Goal: Task Accomplishment & Management: Complete application form

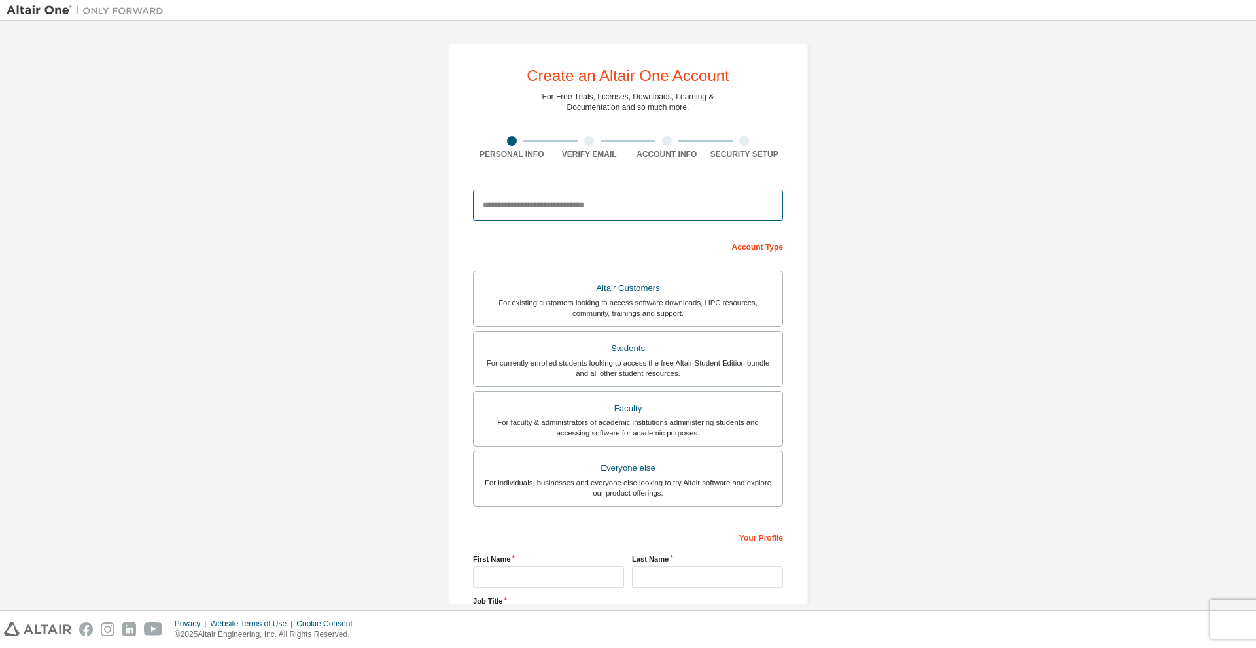
click at [696, 208] on input "email" at bounding box center [628, 205] width 310 height 31
click at [801, 249] on div "Create an Altair One Account For Free Trials, Licenses, Downloads, Learning & D…" at bounding box center [628, 373] width 360 height 661
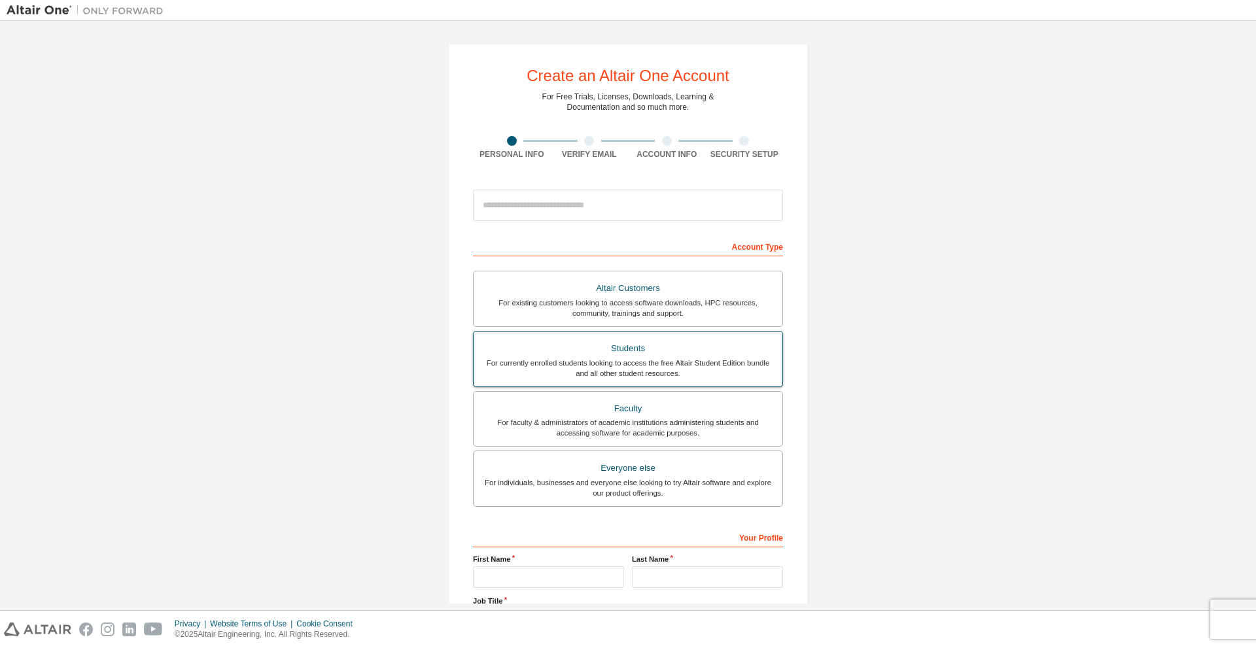
click at [717, 358] on div "For currently enrolled students looking to access the free Altair Student Editi…" at bounding box center [627, 368] width 293 height 21
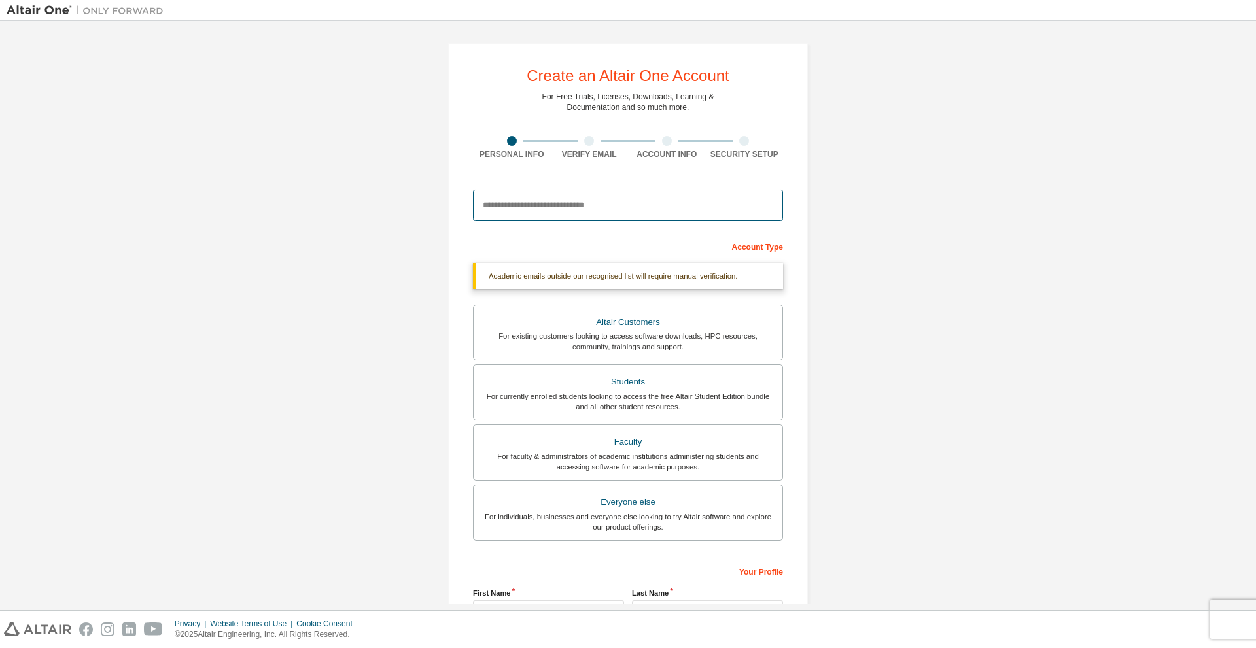
click at [652, 205] on input "email" at bounding box center [628, 205] width 310 height 31
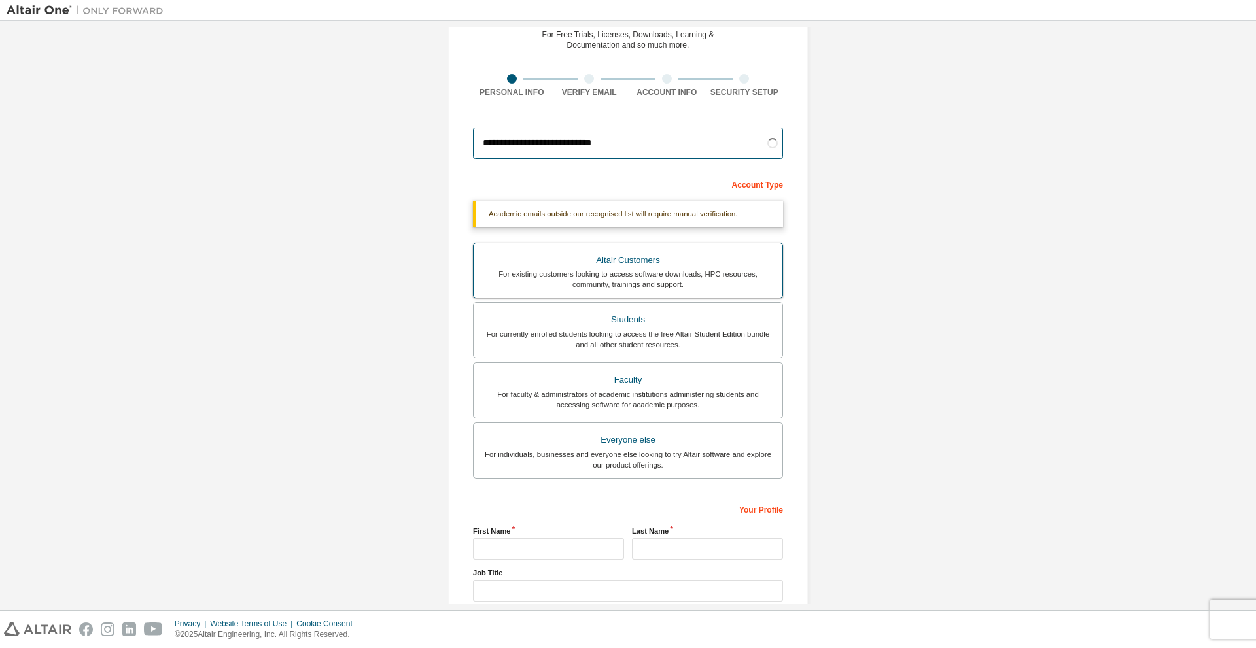
scroll to position [65, 0]
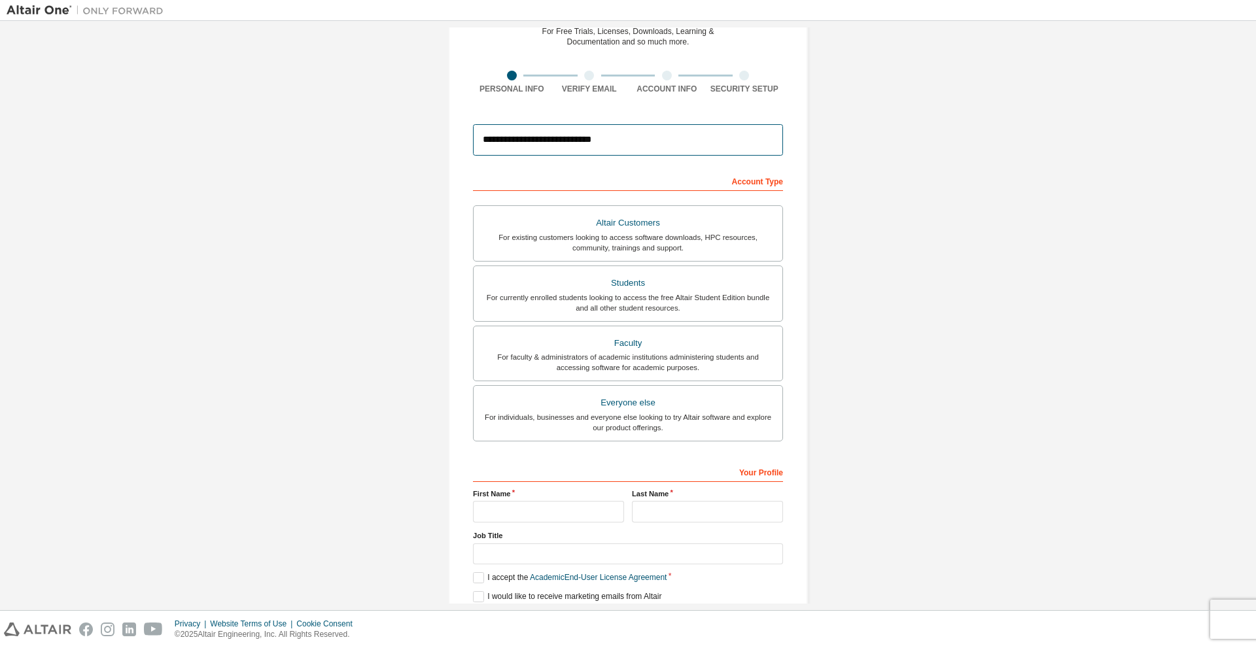
type input "**********"
click at [568, 506] on input "text" at bounding box center [548, 512] width 151 height 22
type input "*****"
click at [674, 521] on input "text" at bounding box center [707, 512] width 151 height 22
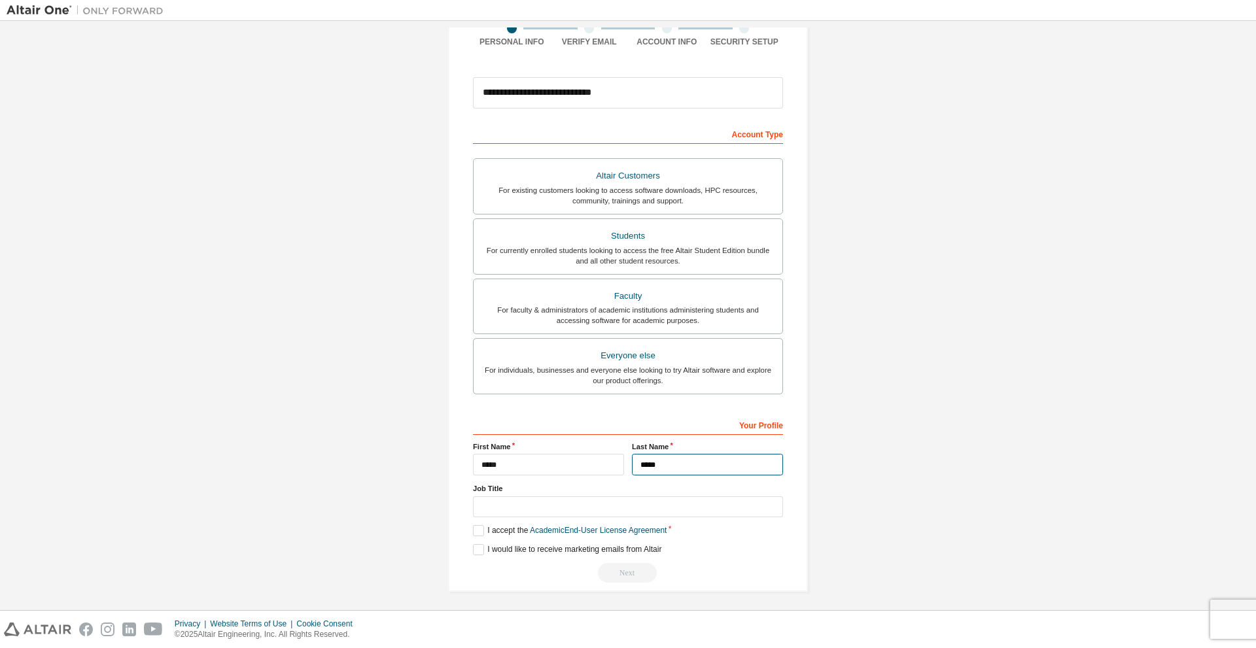
scroll to position [116, 0]
type input "*****"
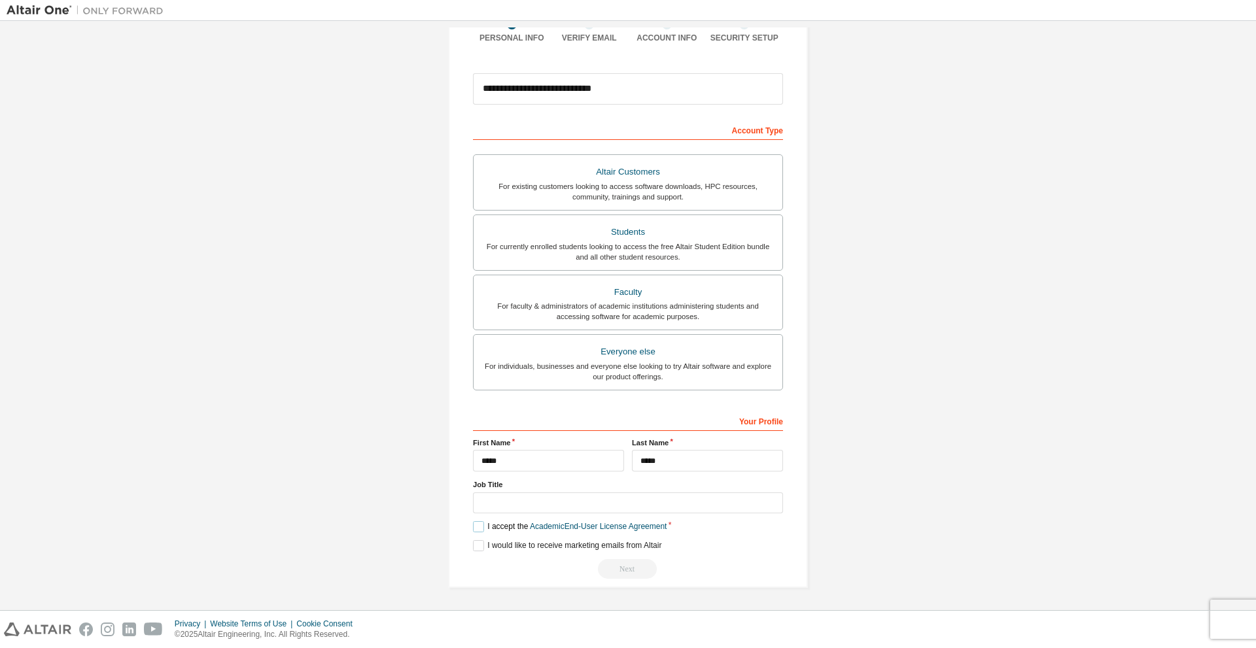
click at [487, 529] on label "I accept the Academic End-User License Agreement" at bounding box center [570, 526] width 194 height 11
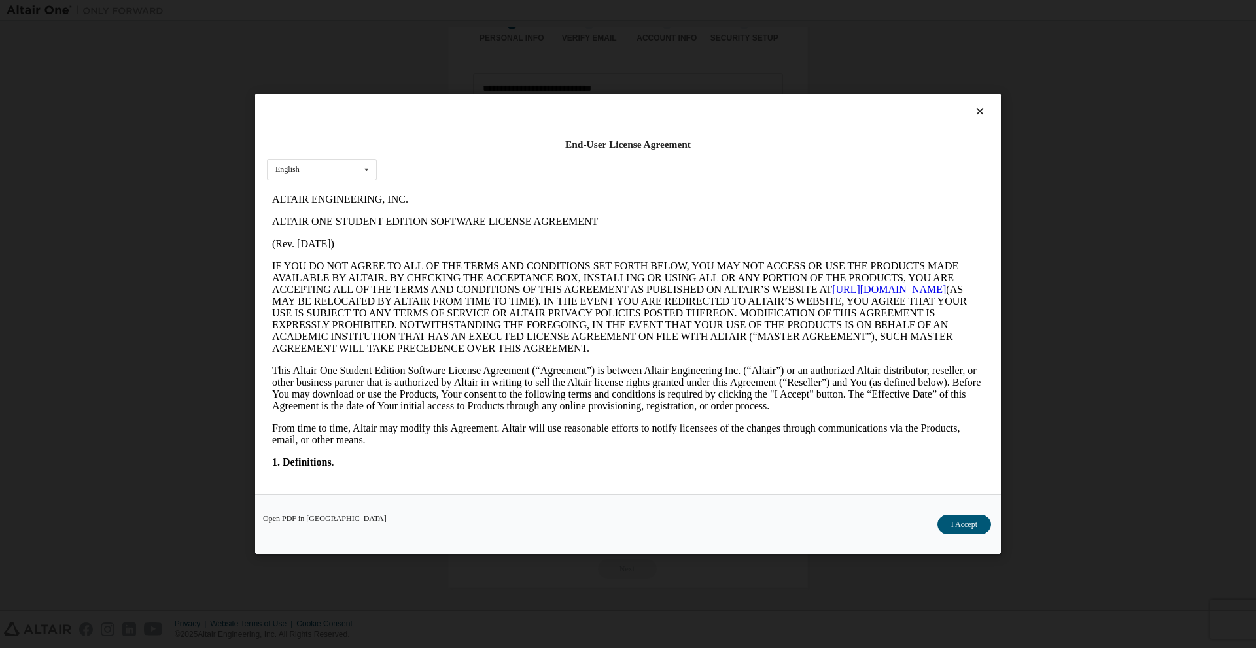
scroll to position [0, 0]
click at [960, 531] on button "I Accept" at bounding box center [964, 525] width 54 height 20
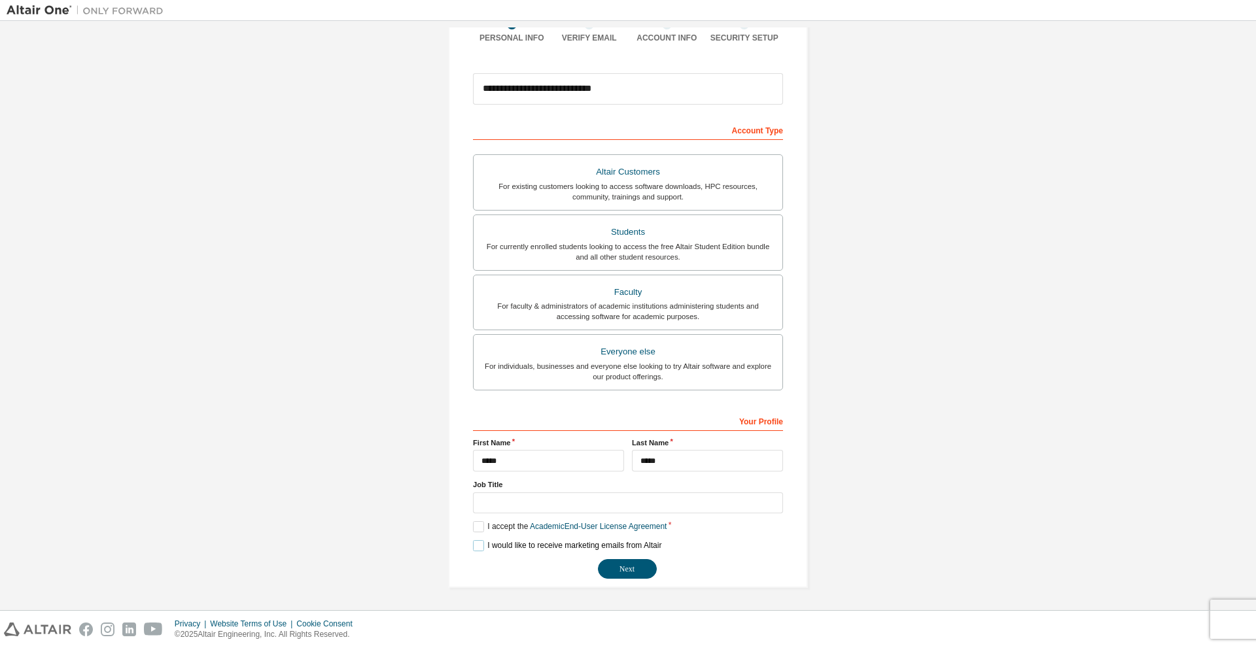
click at [475, 550] on label "I would like to receive marketing emails from Altair" at bounding box center [567, 545] width 188 height 11
click at [630, 574] on button "Next" at bounding box center [627, 569] width 59 height 20
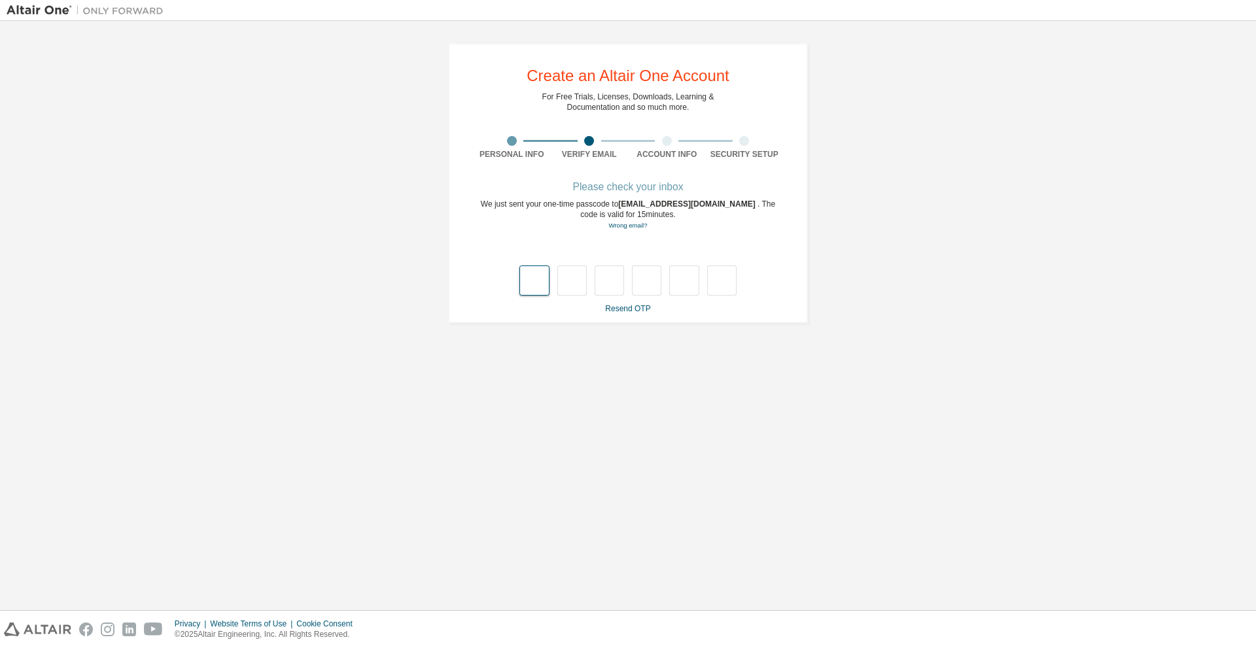
type input "*"
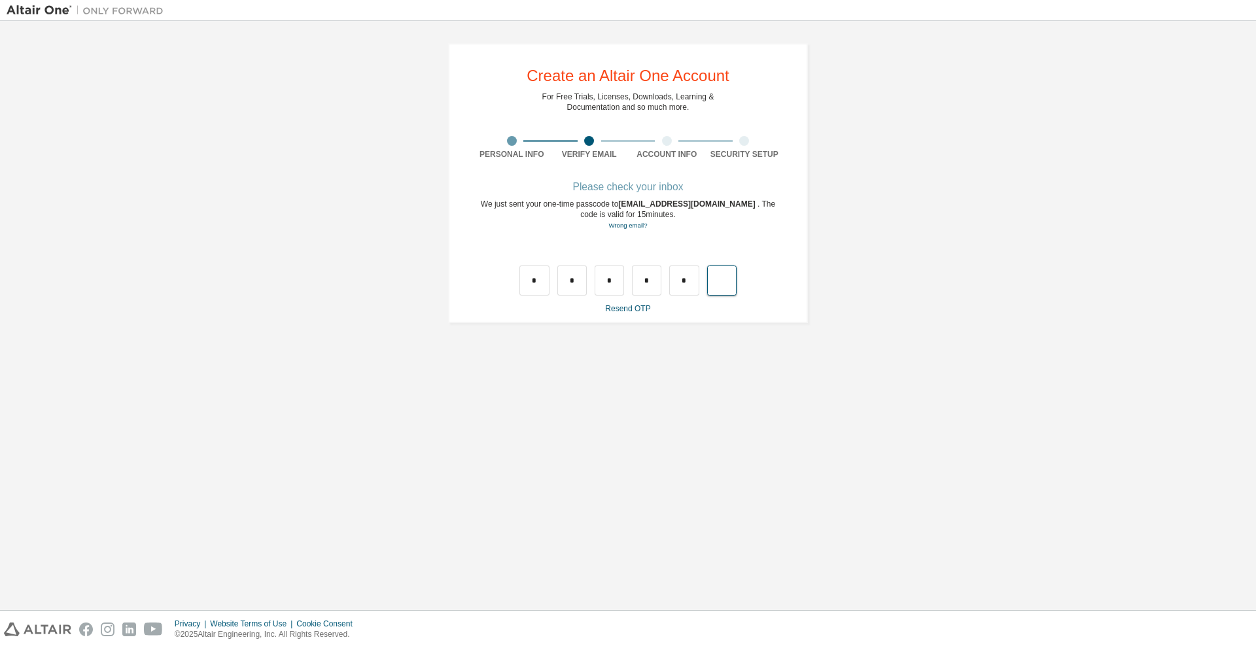
type input "*"
